Goal: Task Accomplishment & Management: Use online tool/utility

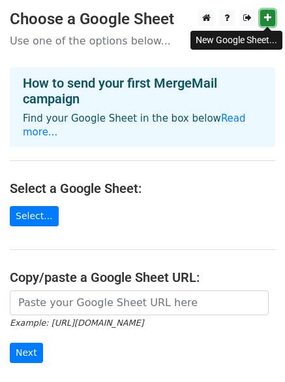
click at [261, 18] on link at bounding box center [268, 18] width 15 height 16
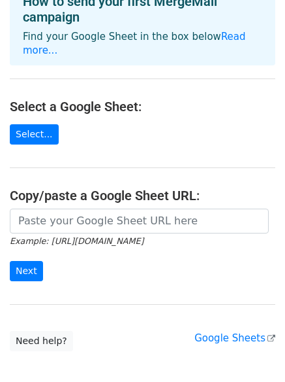
scroll to position [142, 0]
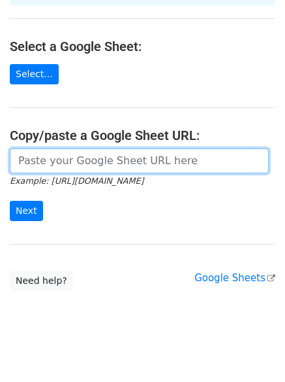
click at [43, 148] on input "url" at bounding box center [139, 160] width 259 height 25
paste input "https://docs.google.com/spreadsheets/d/1i9G_LKtZjYGKKw8yCM39USp95p8_ZV3C8GKoB56…"
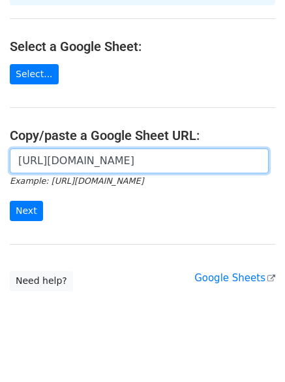
scroll to position [0, 327]
type input "https://docs.google.com/spreadsheets/d/1i9G_LKtZjYGKKw8yCM39USp95p8_ZV3C8GKoB56…"
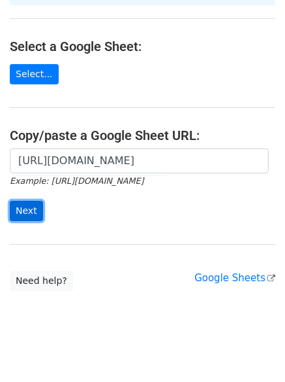
click at [24, 201] on input "Next" at bounding box center [26, 211] width 33 height 20
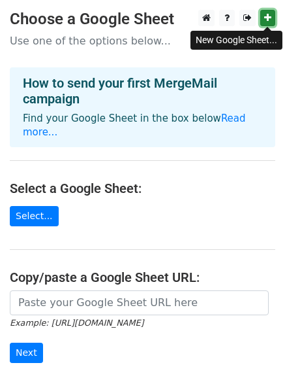
click at [270, 12] on link at bounding box center [268, 18] width 15 height 16
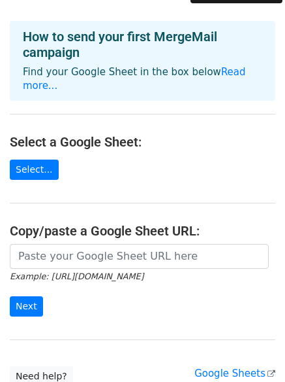
scroll to position [109, 0]
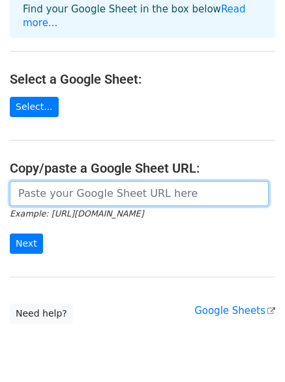
click at [66, 181] on input "url" at bounding box center [139, 193] width 259 height 25
paste input "https://docs.google.com/spreadsheets/d/1weYv5T5tMujFaNeFwhvcZJq43CDhulCQFSXMSeY…"
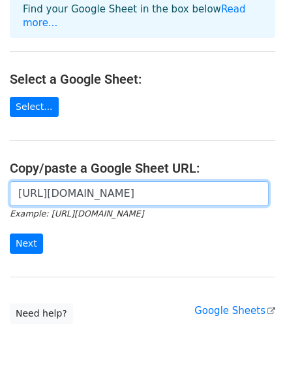
scroll to position [0, 290]
type input "https://docs.google.com/spreadsheets/d/1weYv5T5tMujFaNeFwhvcZJq43CDhulCQFSXMSeY…"
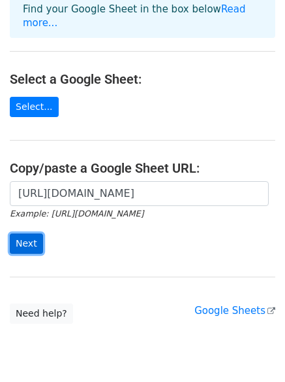
scroll to position [0, 0]
click at [27, 233] on input "Next" at bounding box center [26, 243] width 33 height 20
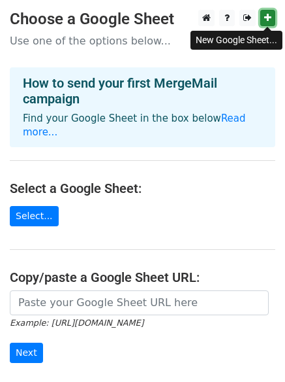
click at [268, 12] on link at bounding box center [268, 18] width 15 height 16
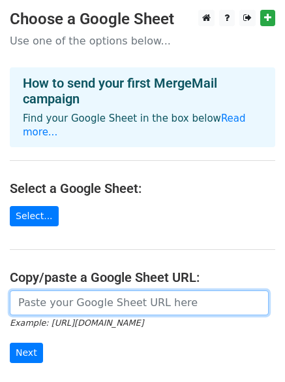
click at [58, 290] on input "url" at bounding box center [139, 302] width 259 height 25
click at [61, 291] on input "url" at bounding box center [139, 302] width 259 height 25
paste input "https://docs.google.com/spreadsheets/d/1XD5WDYq-BaJdU-yH_KNhVAkqNsoIIUxgsxwSHO3…"
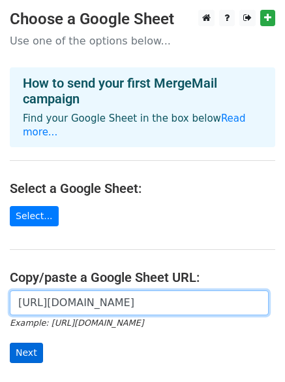
type input "https://docs.google.com/spreadsheets/d/1XD5WDYq-BaJdU-yH_KNhVAkqNsoIIUxgsxwSHO3…"
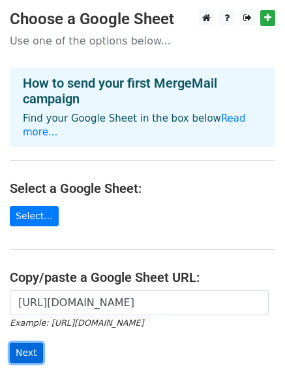
click at [32, 342] on input "Next" at bounding box center [26, 352] width 33 height 20
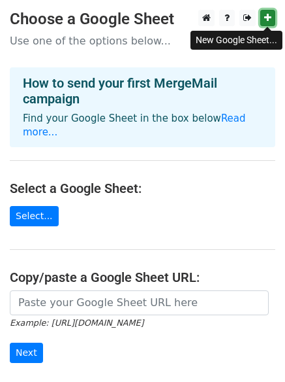
click at [268, 18] on icon at bounding box center [268, 17] width 7 height 9
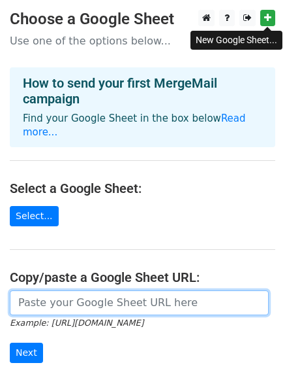
click at [63, 292] on input "url" at bounding box center [139, 302] width 259 height 25
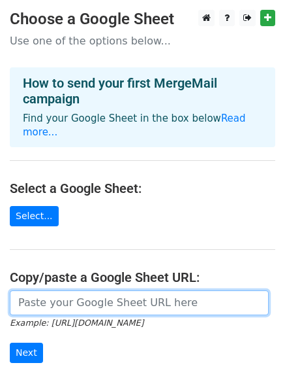
paste input "https://docs.google.com/spreadsheets/d/1LW1KHhvxFbWaSn-wLmYbqWQOjShHwI56BAsz-E9…"
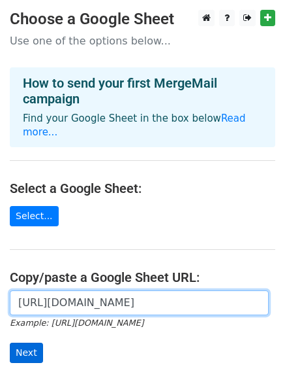
type input "https://docs.google.com/spreadsheets/d/1LW1KHhvxFbWaSn-wLmYbqWQOjShHwI56BAsz-E9…"
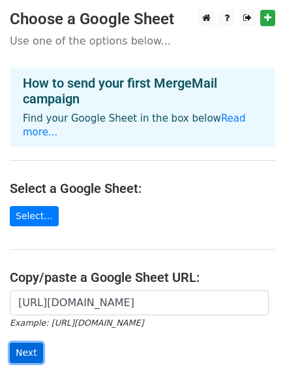
scroll to position [0, 0]
click at [27, 342] on input "Next" at bounding box center [26, 352] width 33 height 20
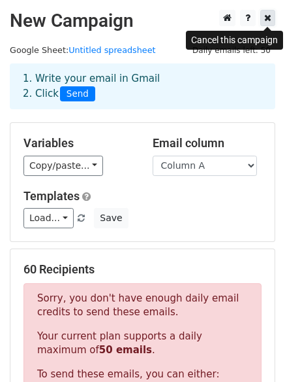
click at [268, 17] on icon at bounding box center [268, 17] width 7 height 9
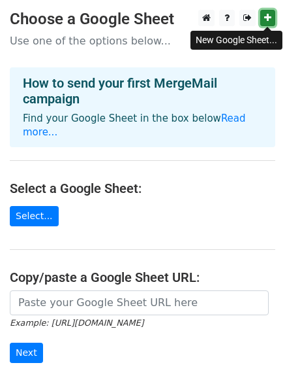
click at [269, 17] on icon at bounding box center [268, 17] width 7 height 9
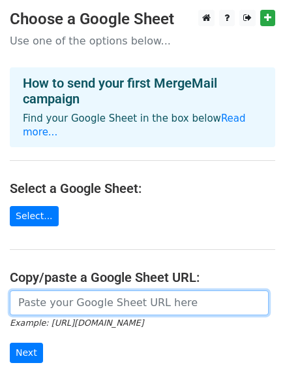
click at [47, 292] on input "url" at bounding box center [139, 302] width 259 height 25
paste input "[URL][DOMAIN_NAME]"
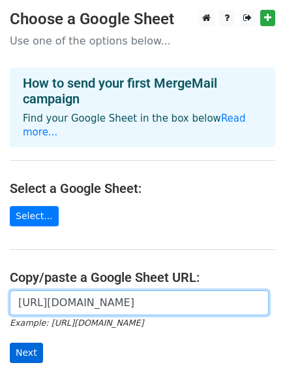
type input "https://docs.google.com/spreadsheets/d/1EMpKzWabbH56aJ7qiE9ck9-zS_xi53bWWq4mhQl…"
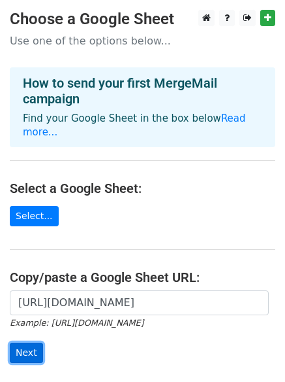
scroll to position [0, 0]
click at [31, 342] on input "Next" at bounding box center [26, 352] width 33 height 20
